Goal: Transaction & Acquisition: Purchase product/service

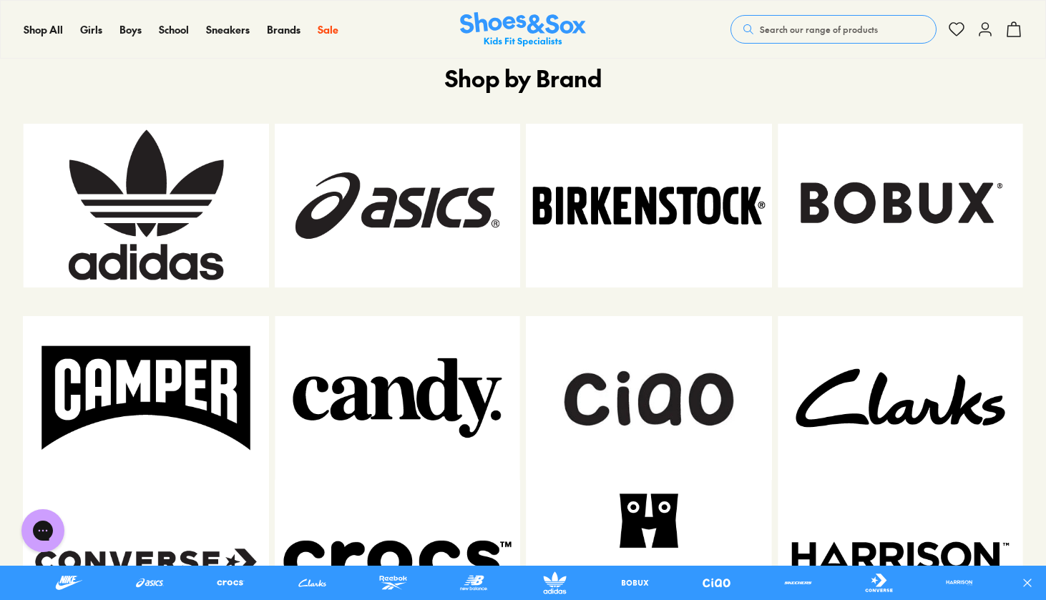
click at [124, 180] on img at bounding box center [146, 206] width 246 height 164
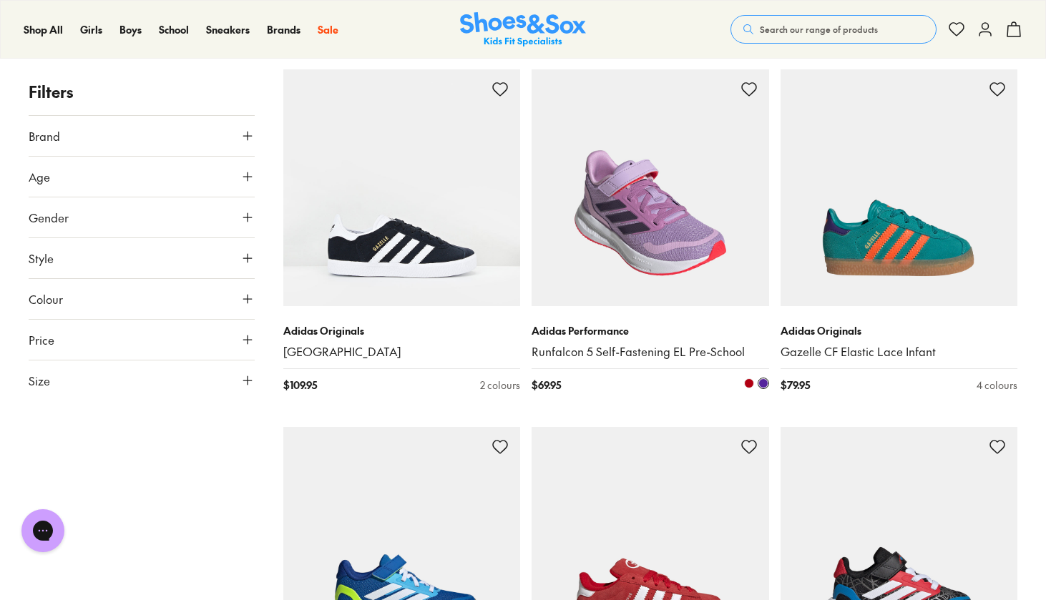
scroll to position [2412, 1]
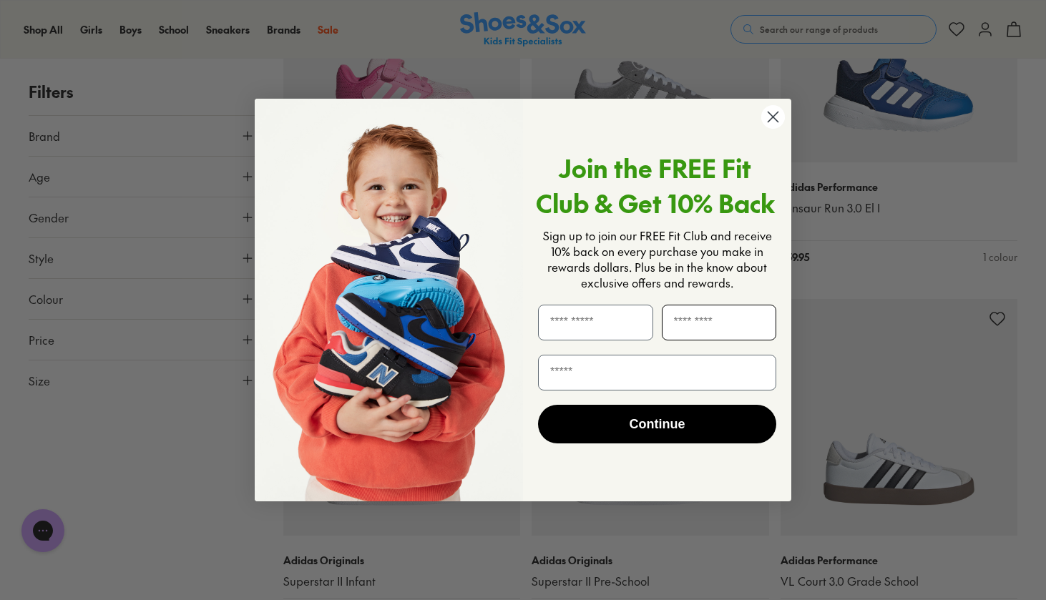
scroll to position [5032, 0]
click at [770, 122] on circle "Close dialog" at bounding box center [773, 117] width 24 height 24
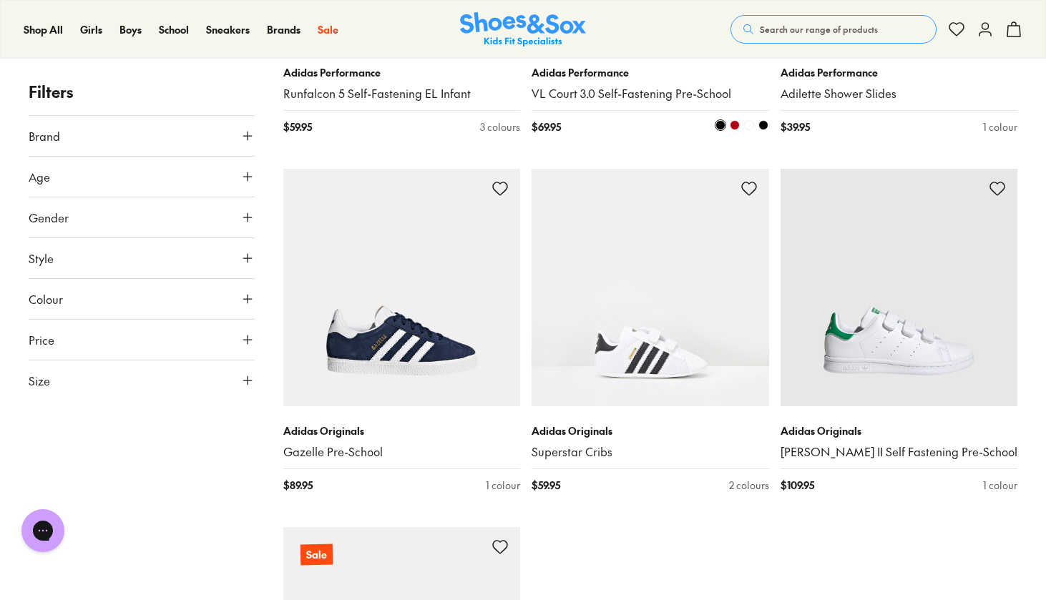
scroll to position [7308, 0]
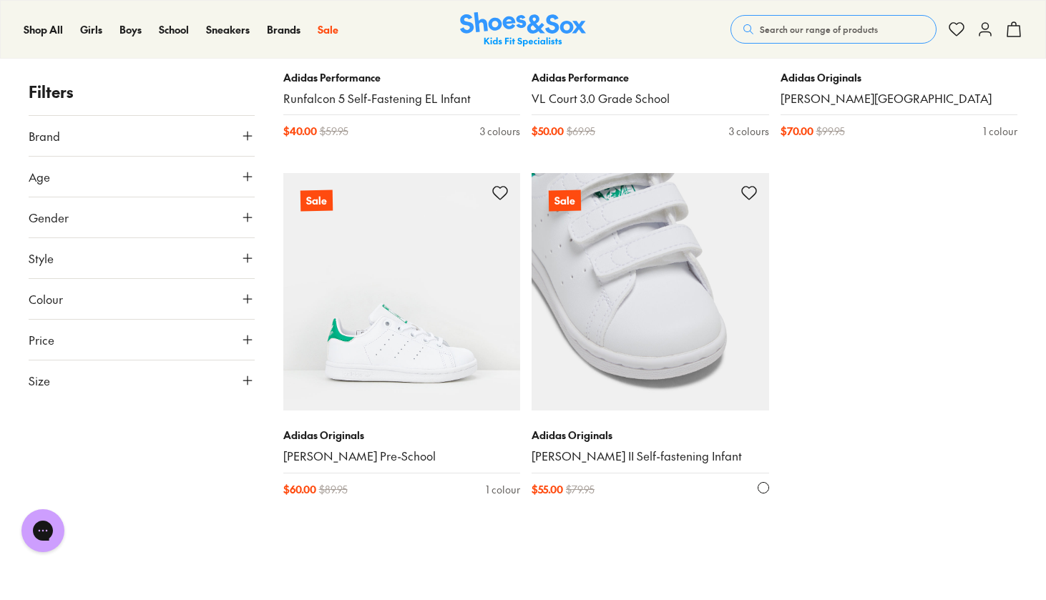
scroll to position [10791, 0]
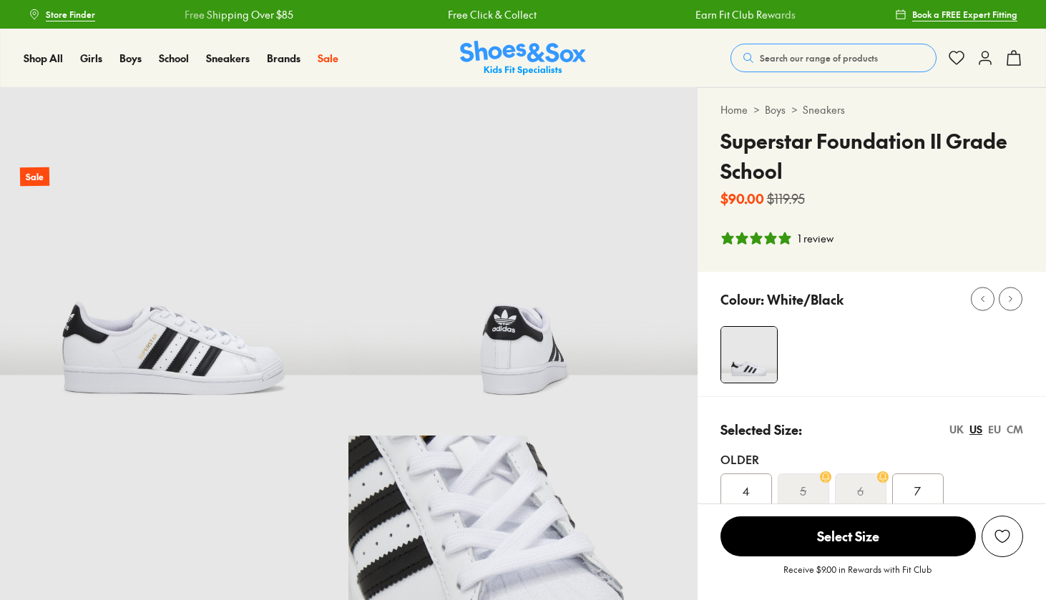
select select "*"
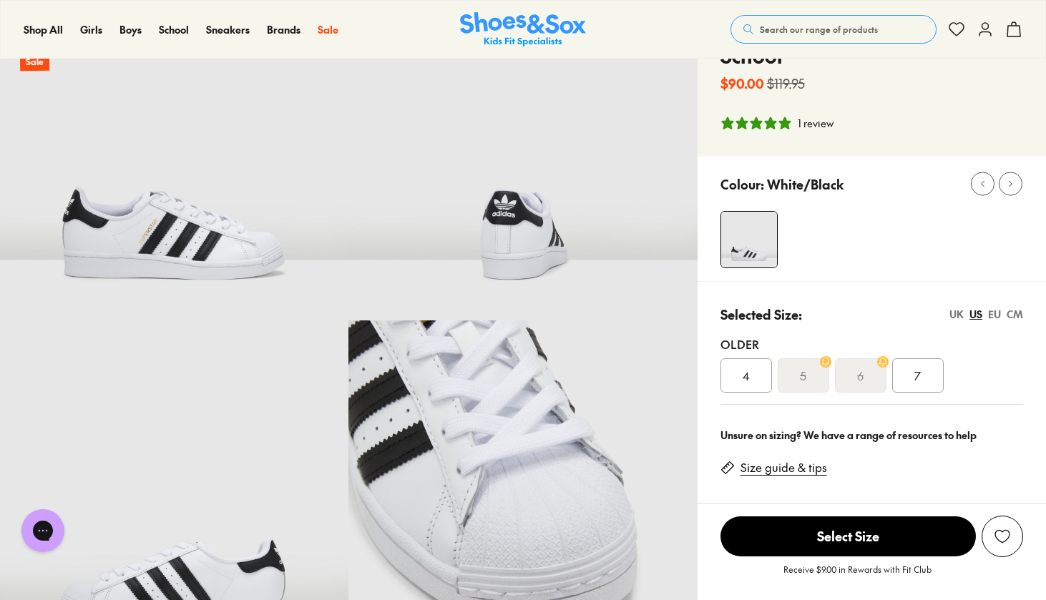
scroll to position [146, 0]
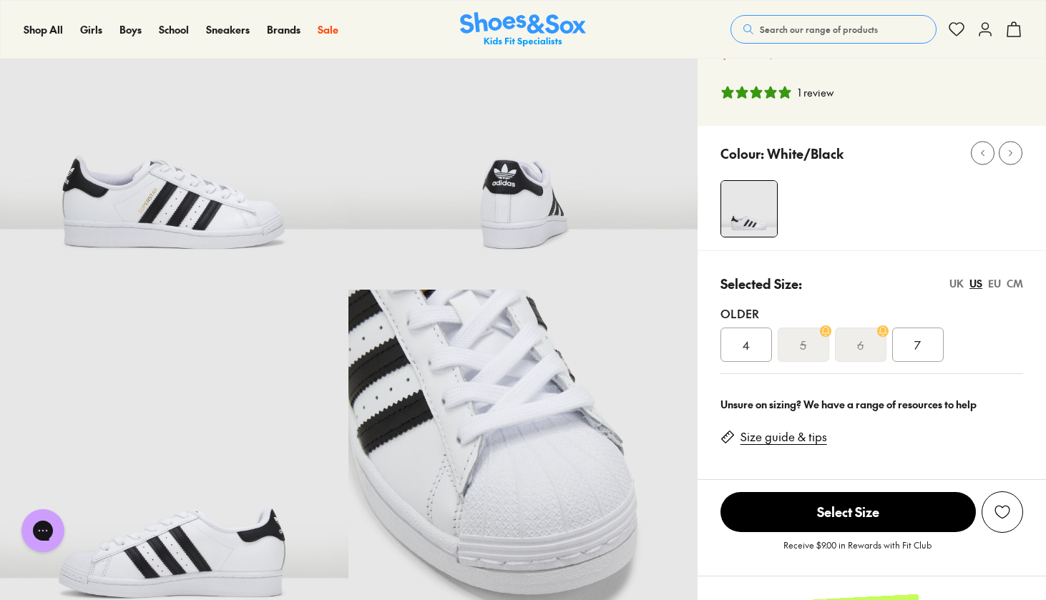
click at [910, 345] on div "7" at bounding box center [917, 345] width 51 height 34
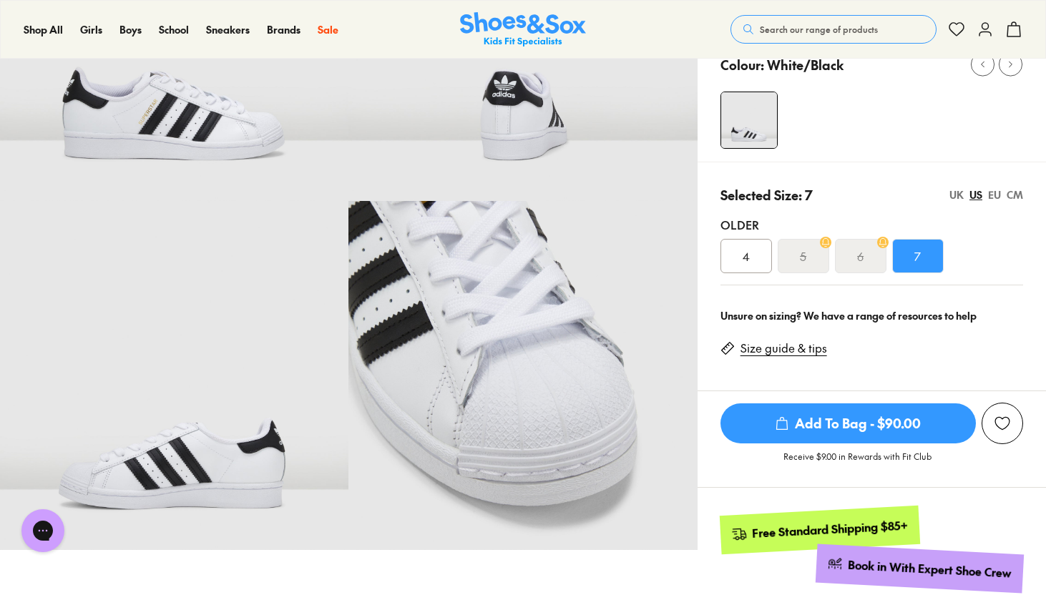
scroll to position [228, 0]
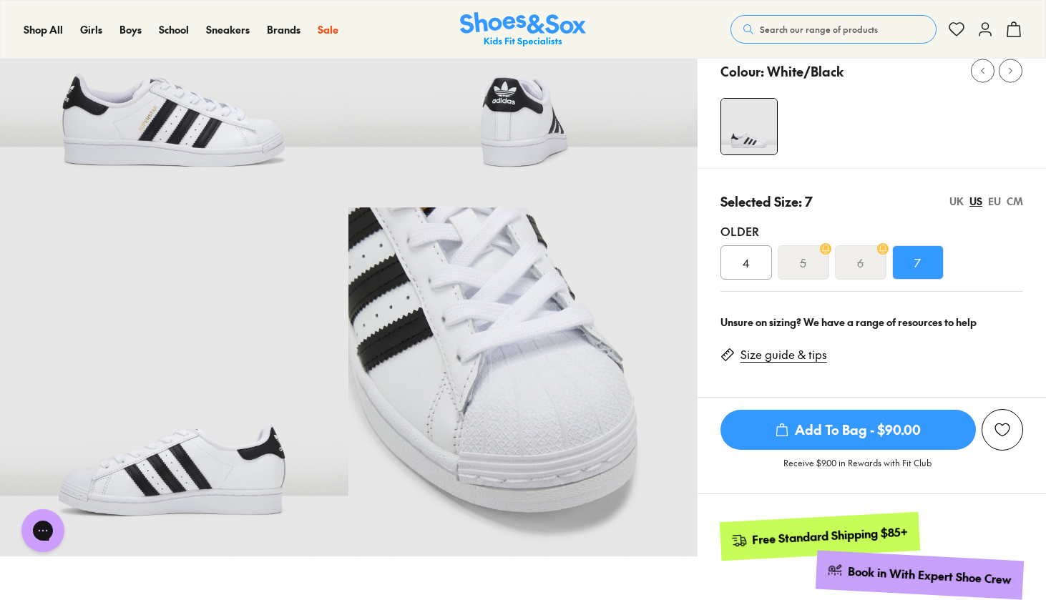
click at [995, 198] on div "EU" at bounding box center [994, 201] width 13 height 15
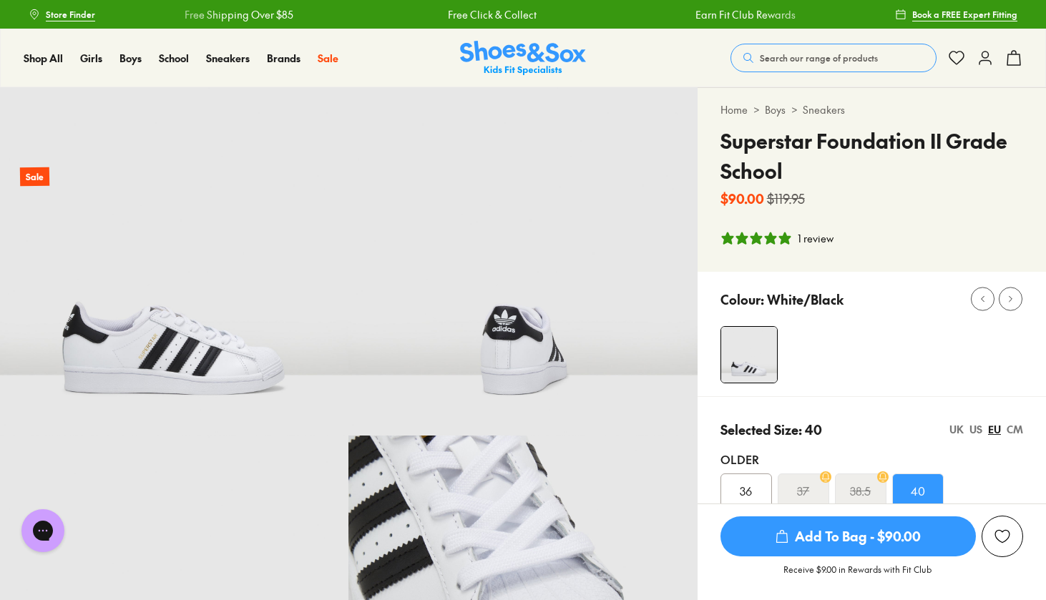
scroll to position [0, 0]
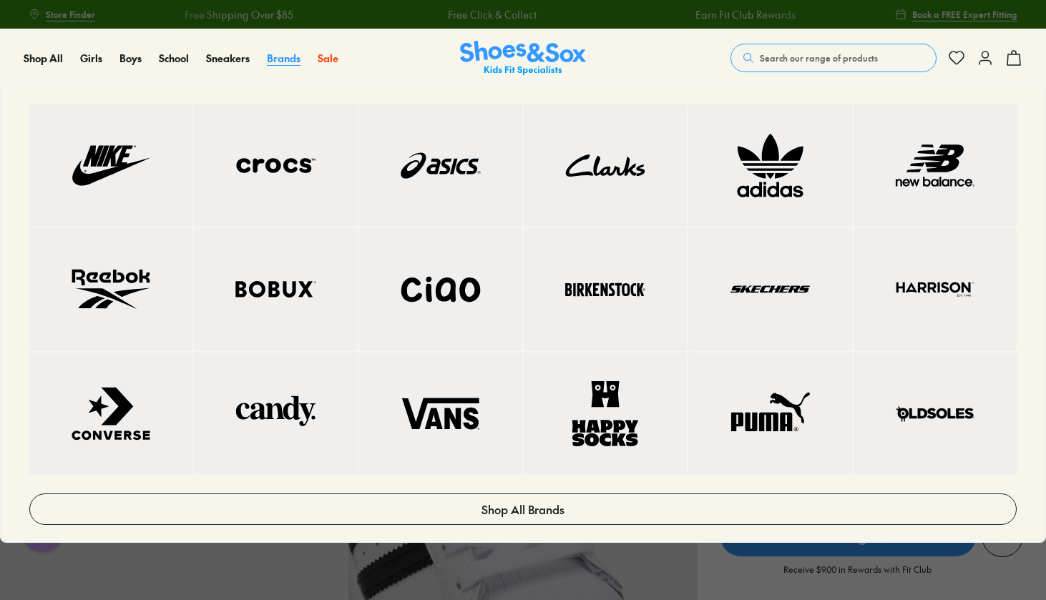
click at [280, 51] on span "Brands" at bounding box center [284, 58] width 34 height 14
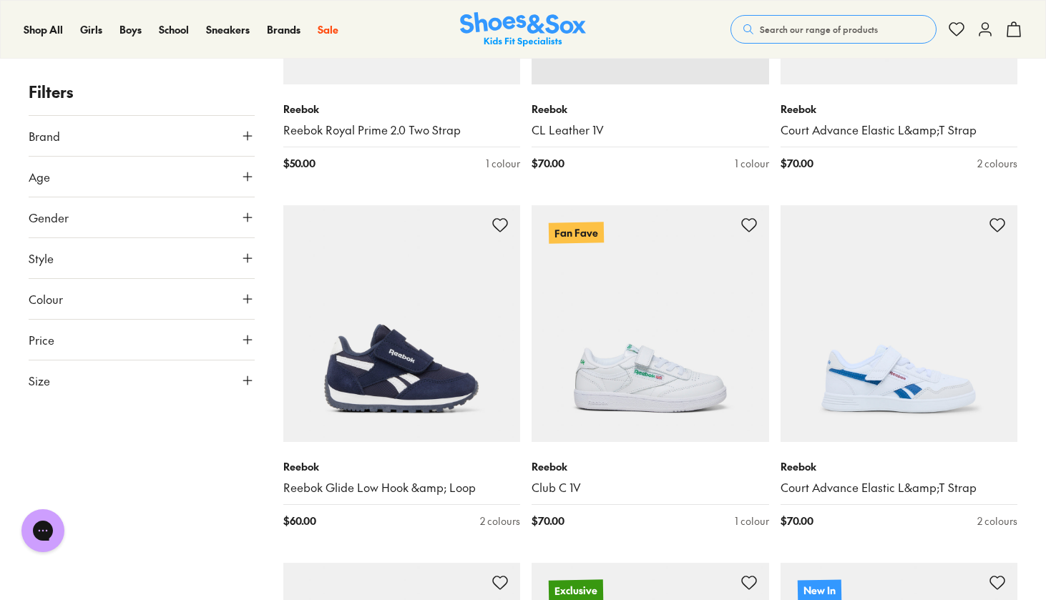
scroll to position [904, 0]
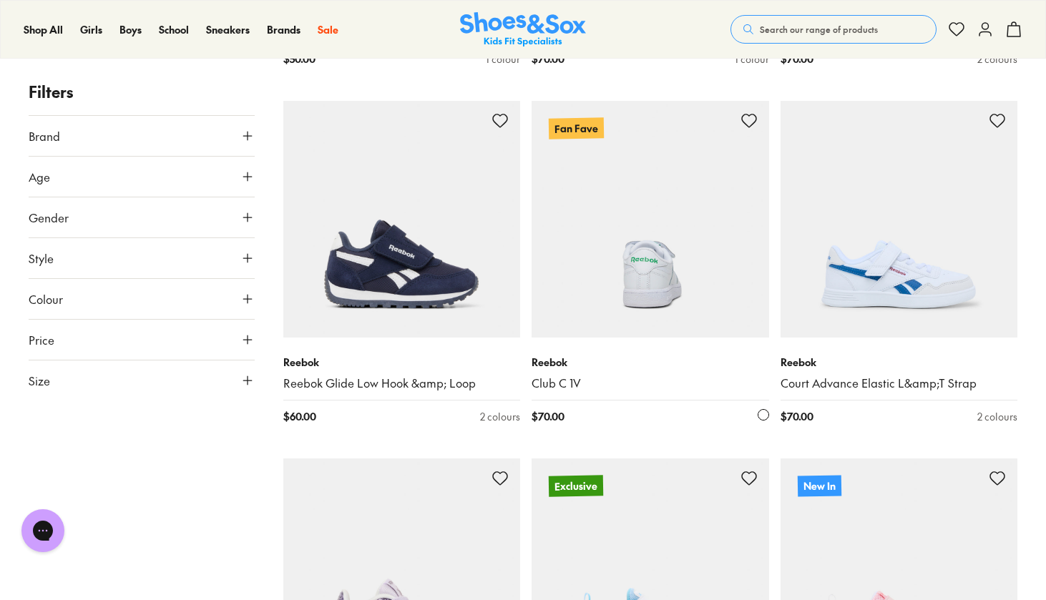
click at [631, 310] on img at bounding box center [649, 219] width 237 height 237
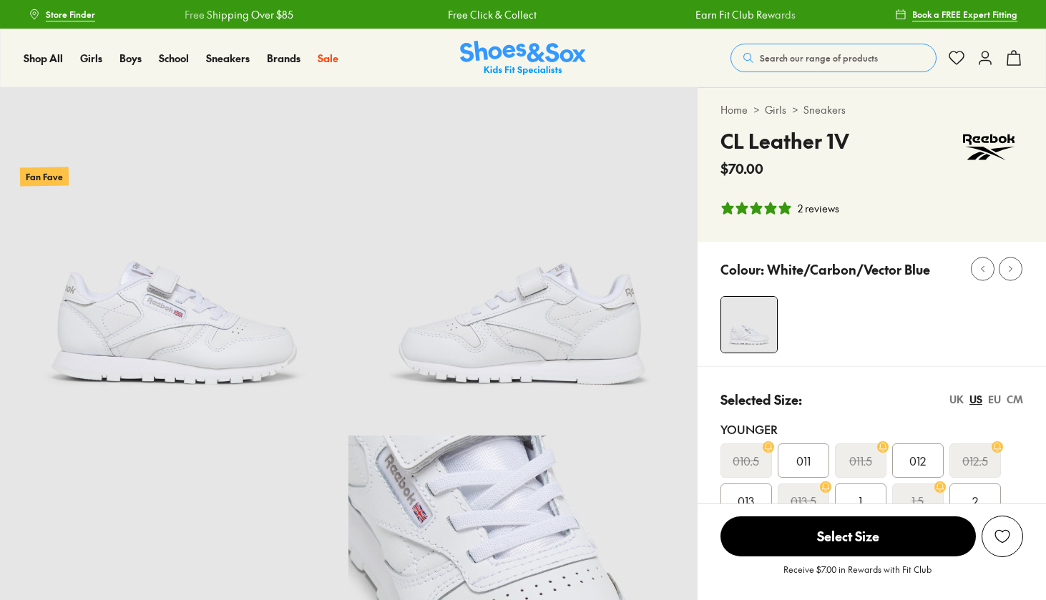
select select "*"
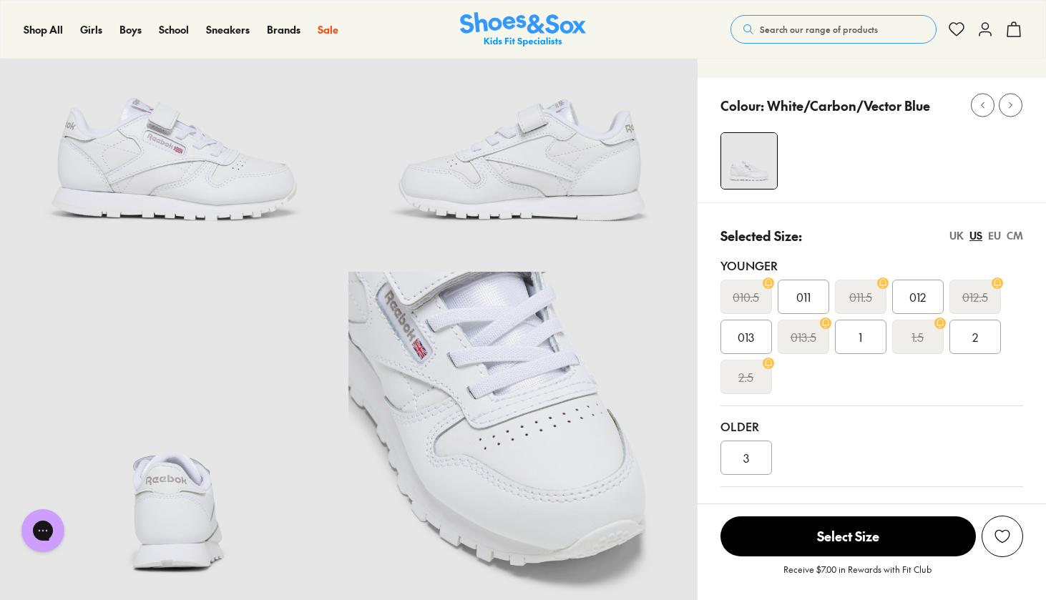
scroll to position [167, 0]
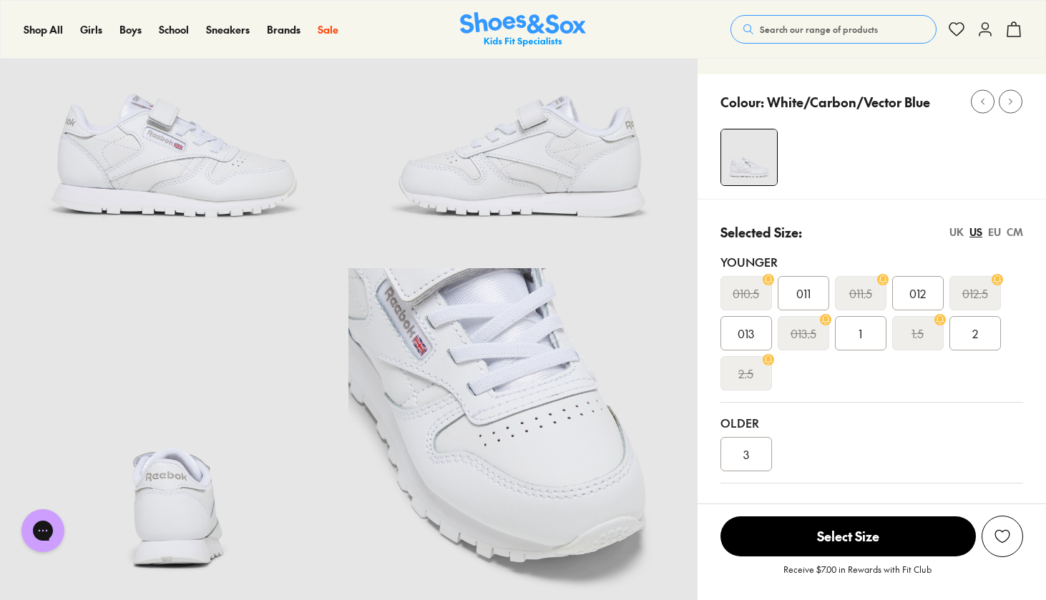
click at [991, 230] on div "EU" at bounding box center [994, 232] width 13 height 15
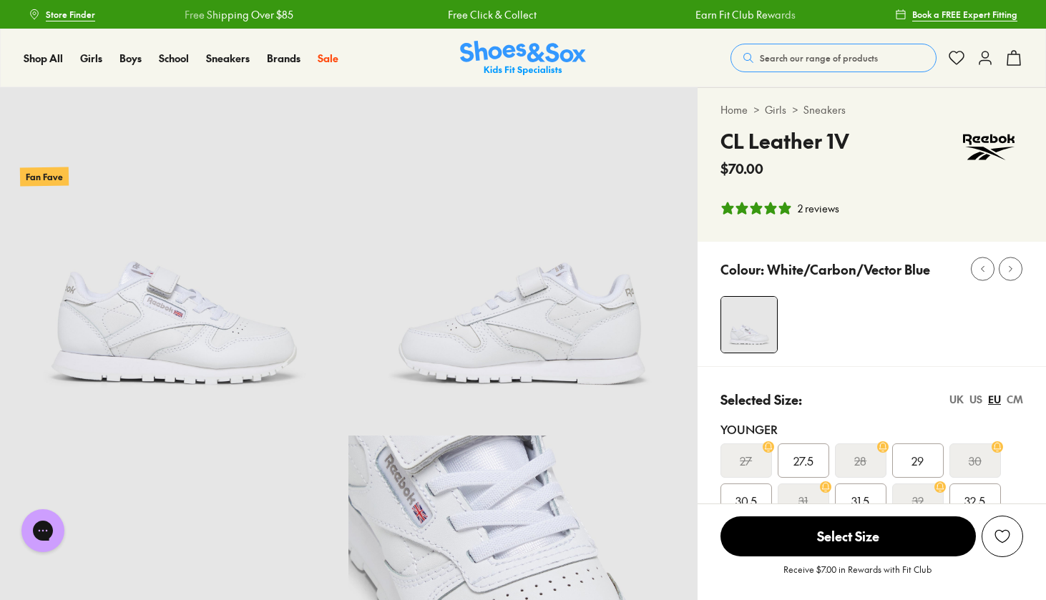
scroll to position [0, 0]
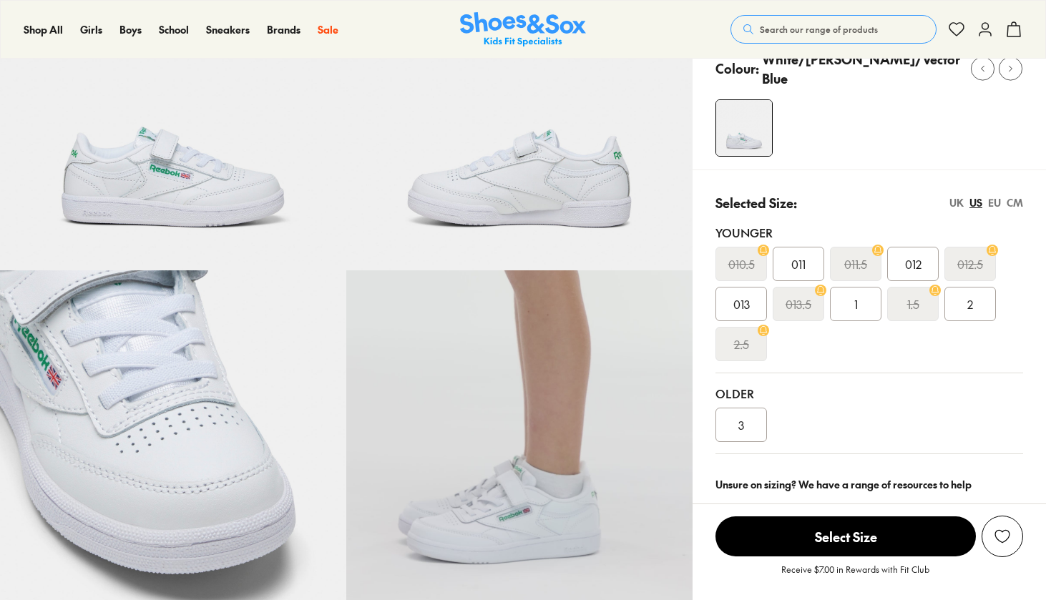
scroll to position [163, 0]
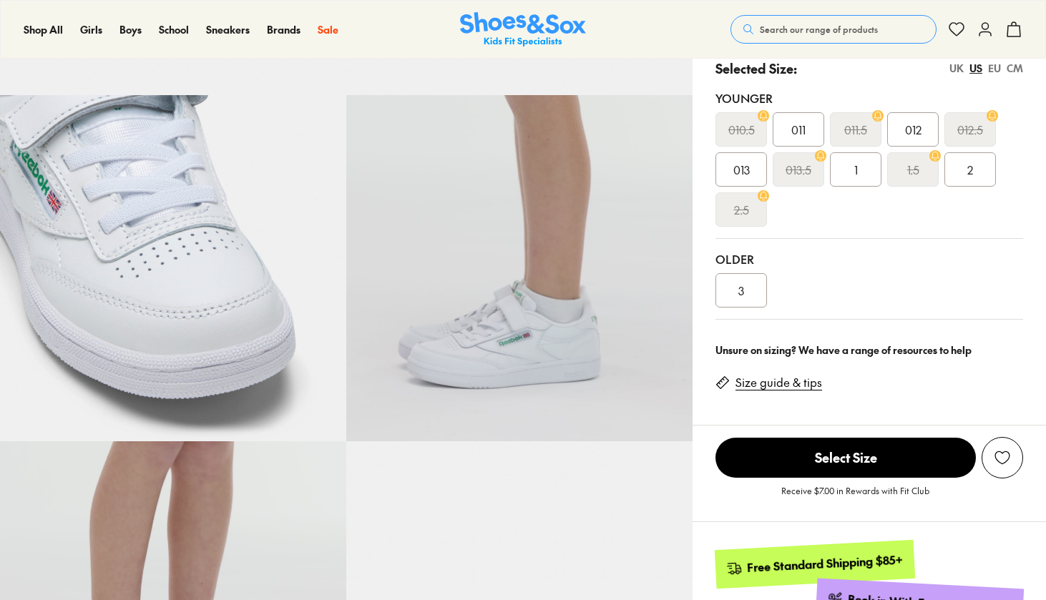
select select "*"
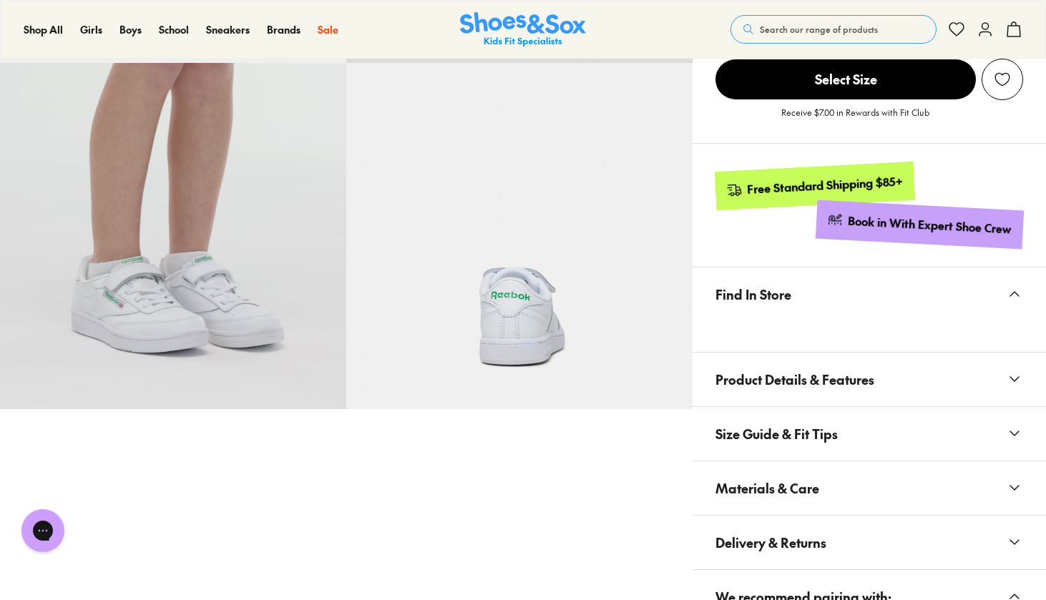
scroll to position [774, 0]
